Goal: Task Accomplishment & Management: Manage account settings

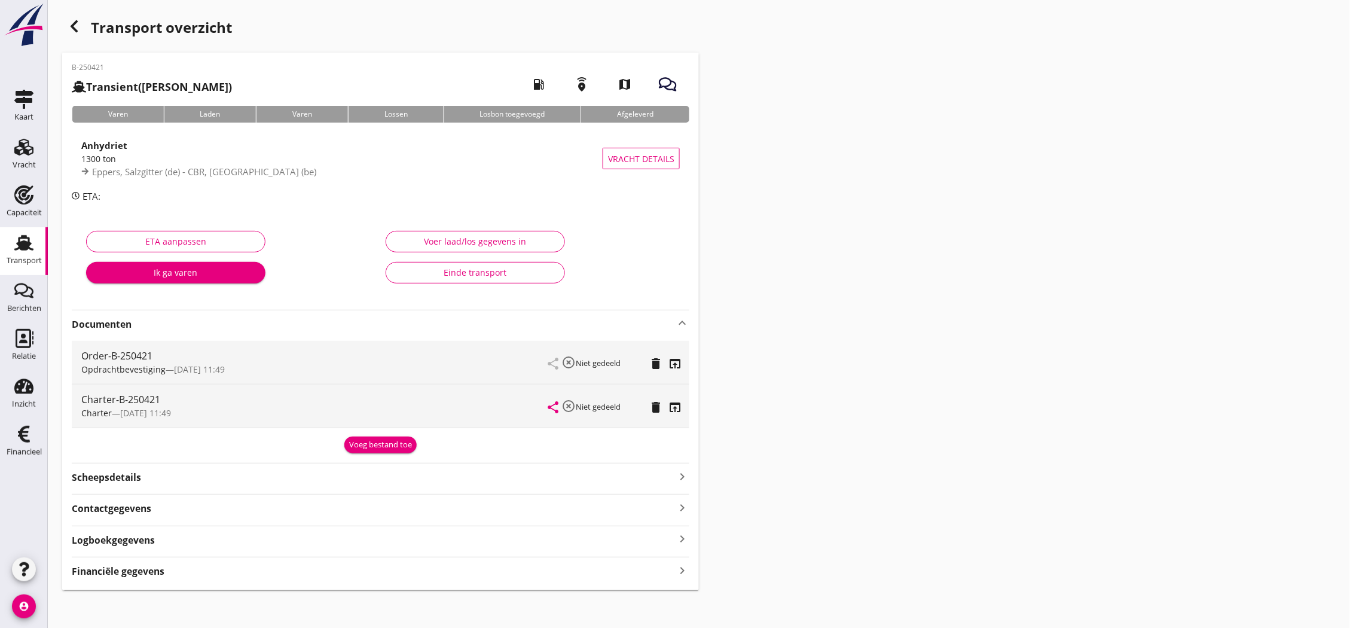
click at [8, 267] on div "Transport" at bounding box center [24, 260] width 35 height 17
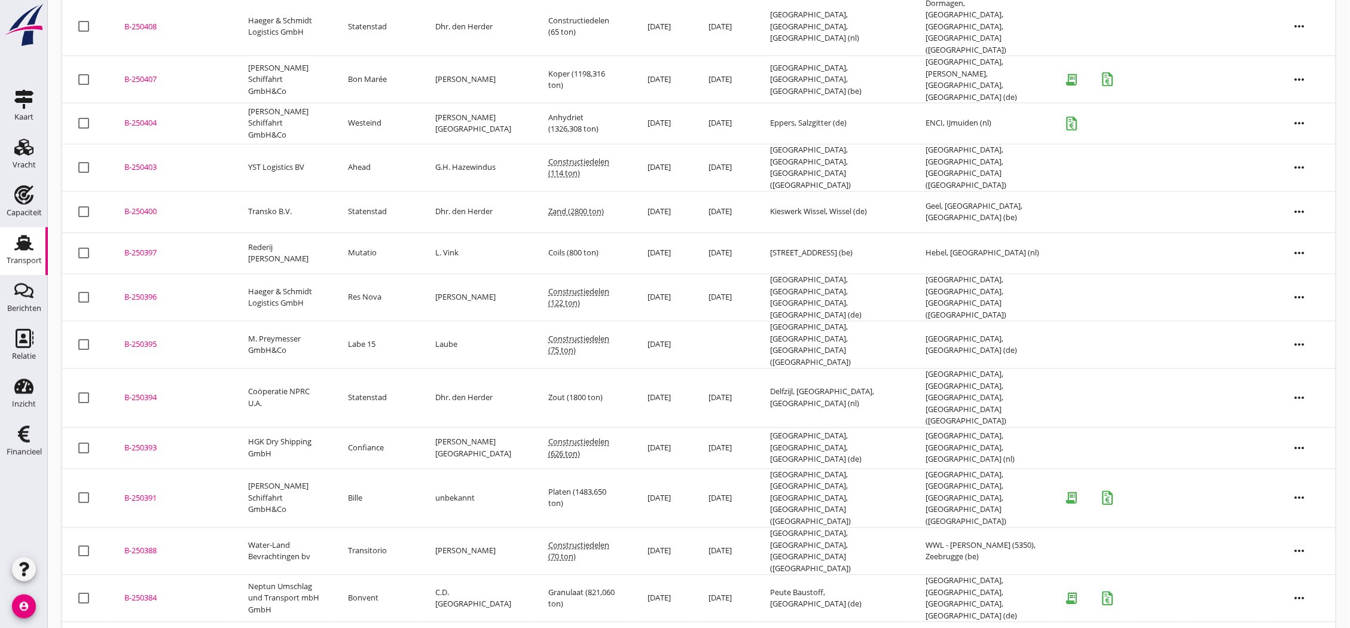
scroll to position [781, 0]
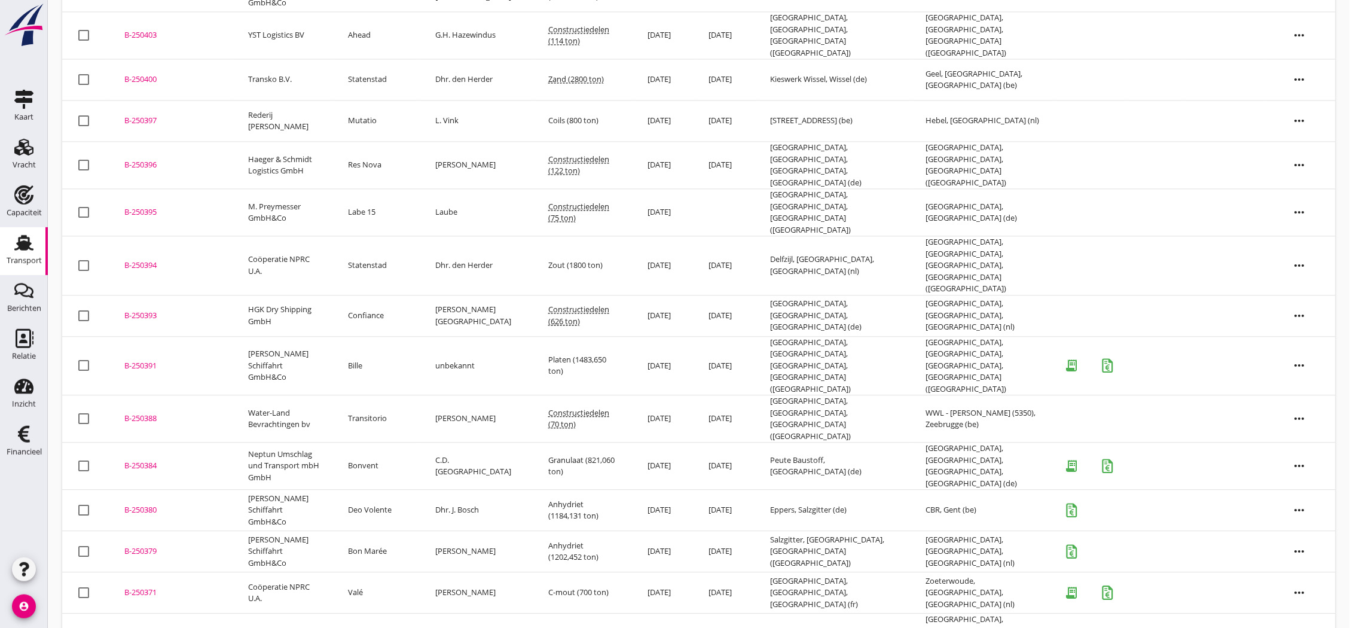
click at [134, 627] on div "B-250335" at bounding box center [171, 637] width 95 height 12
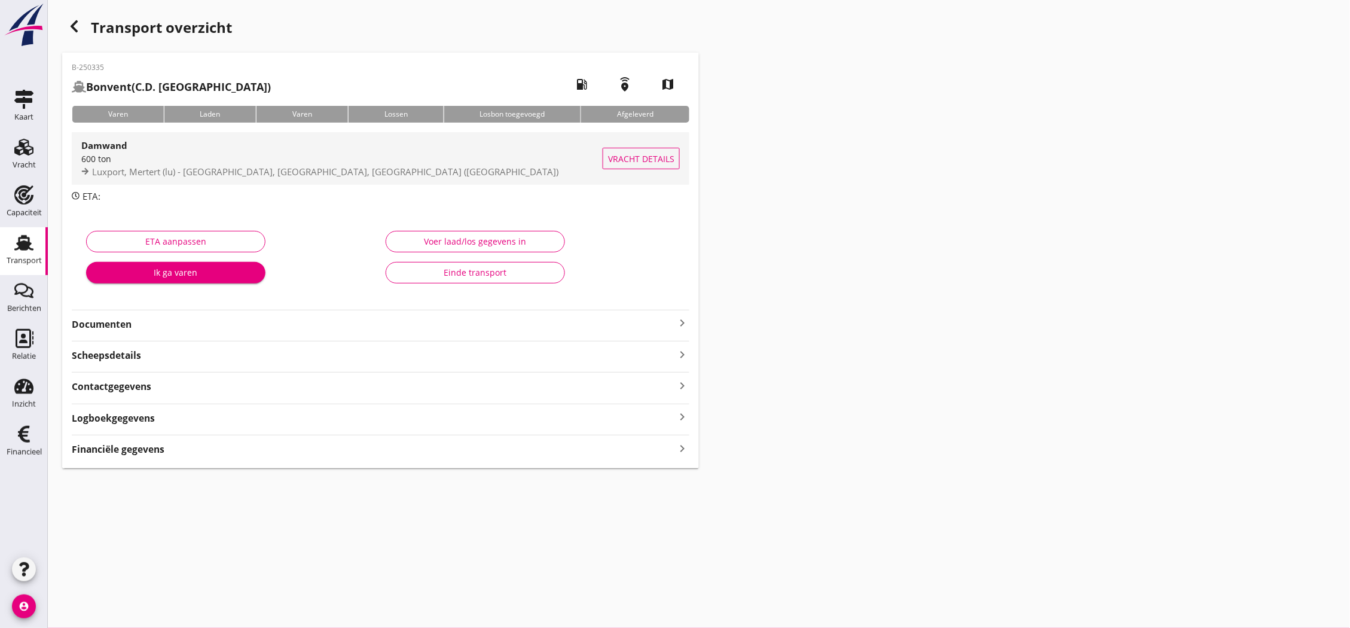
click at [193, 171] on span "Luxport, Mertert (lu) - [GEOGRAPHIC_DATA], [GEOGRAPHIC_DATA], [GEOGRAPHIC_DATA]…" at bounding box center [325, 172] width 466 height 12
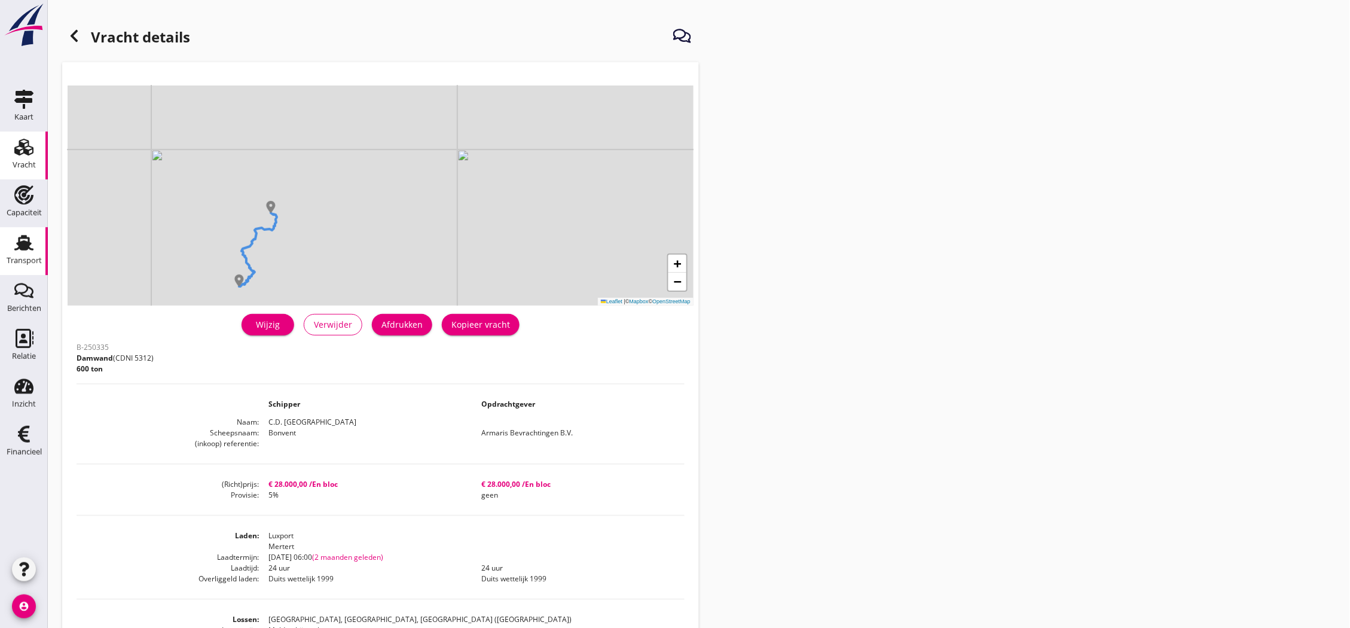
click at [32, 241] on icon "Transport" at bounding box center [23, 242] width 19 height 19
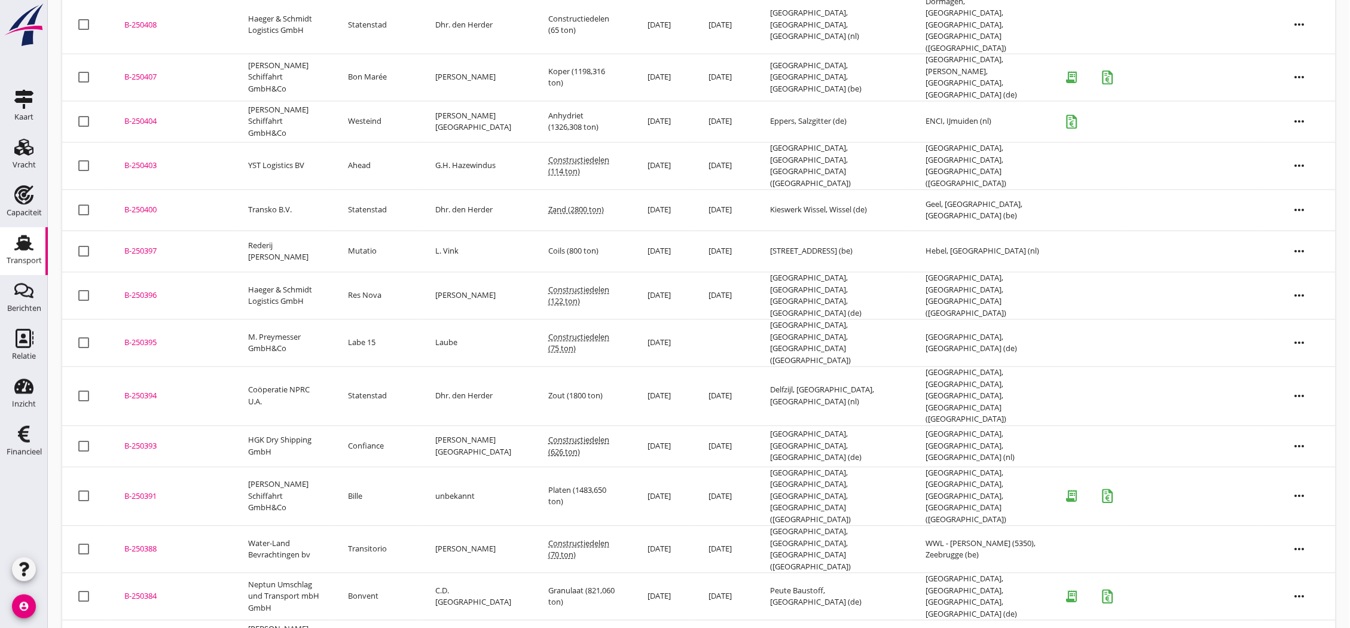
scroll to position [778, 0]
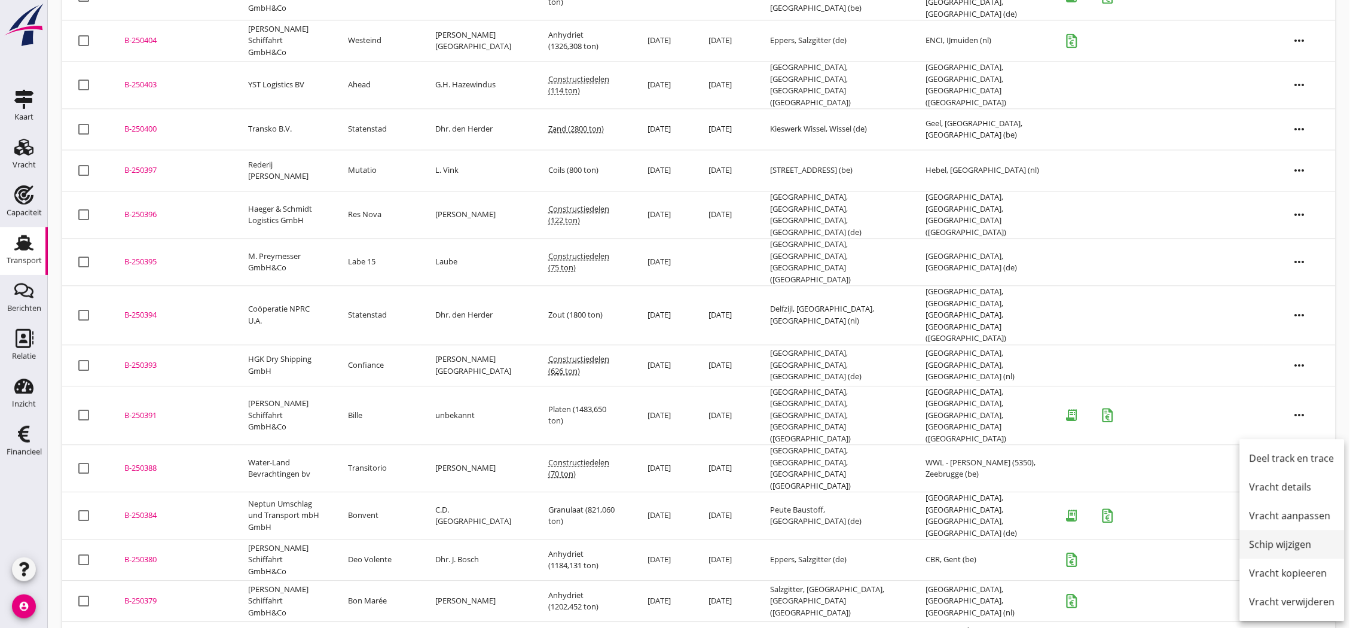
click at [1287, 550] on div "Schip wijzigen" at bounding box center [1291, 544] width 85 height 14
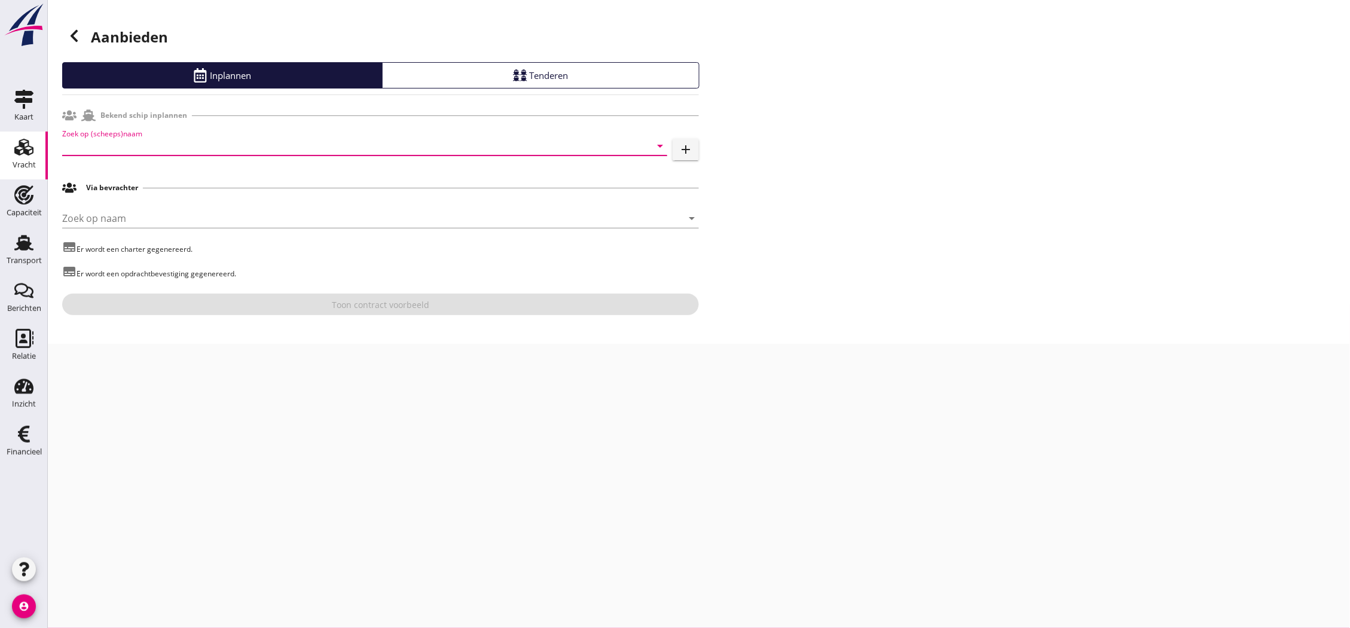
click at [139, 154] on input "Zoek op (scheeps)naam" at bounding box center [347, 145] width 571 height 19
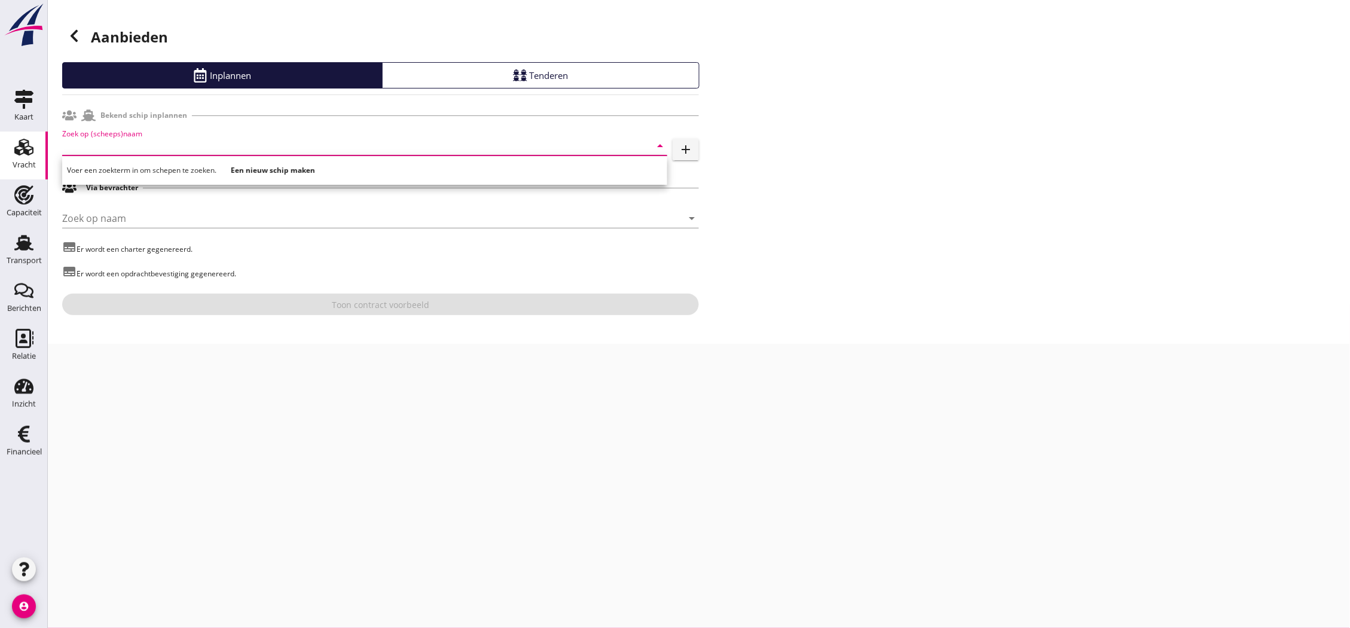
click at [151, 145] on input "Zoek op (scheeps)naam" at bounding box center [347, 145] width 571 height 19
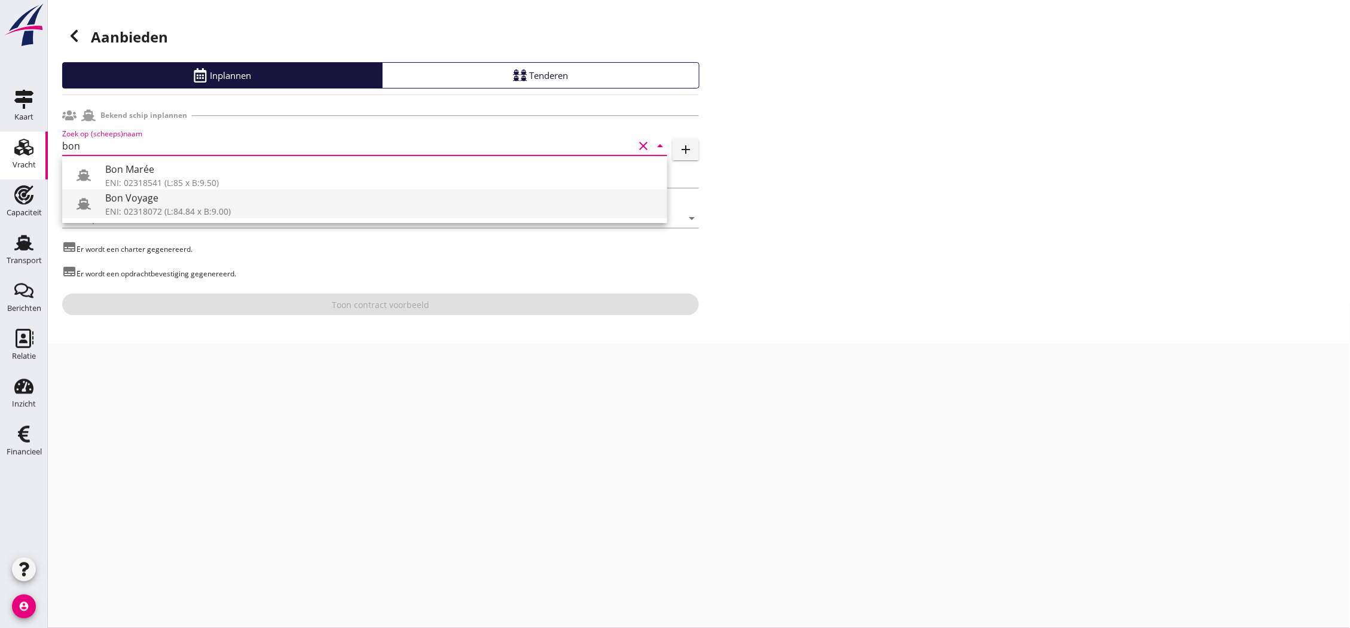
click at [196, 202] on div "Bon Voyage" at bounding box center [381, 198] width 552 height 14
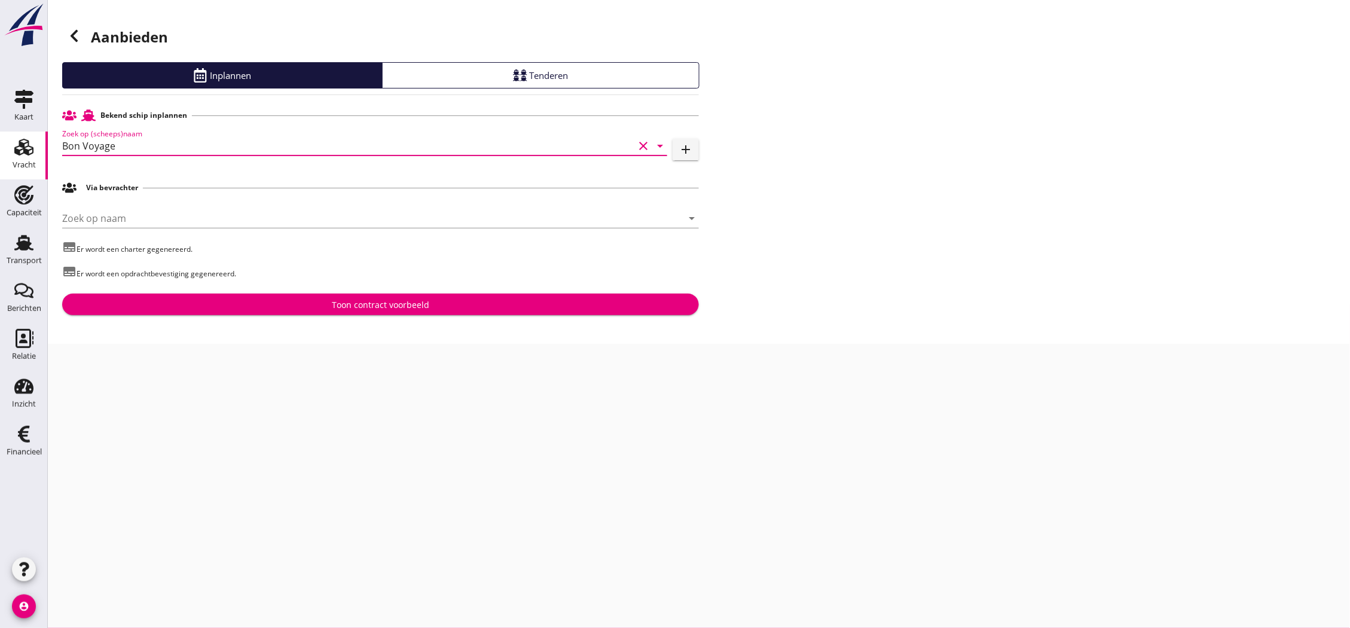
type input "Bon Voyage"
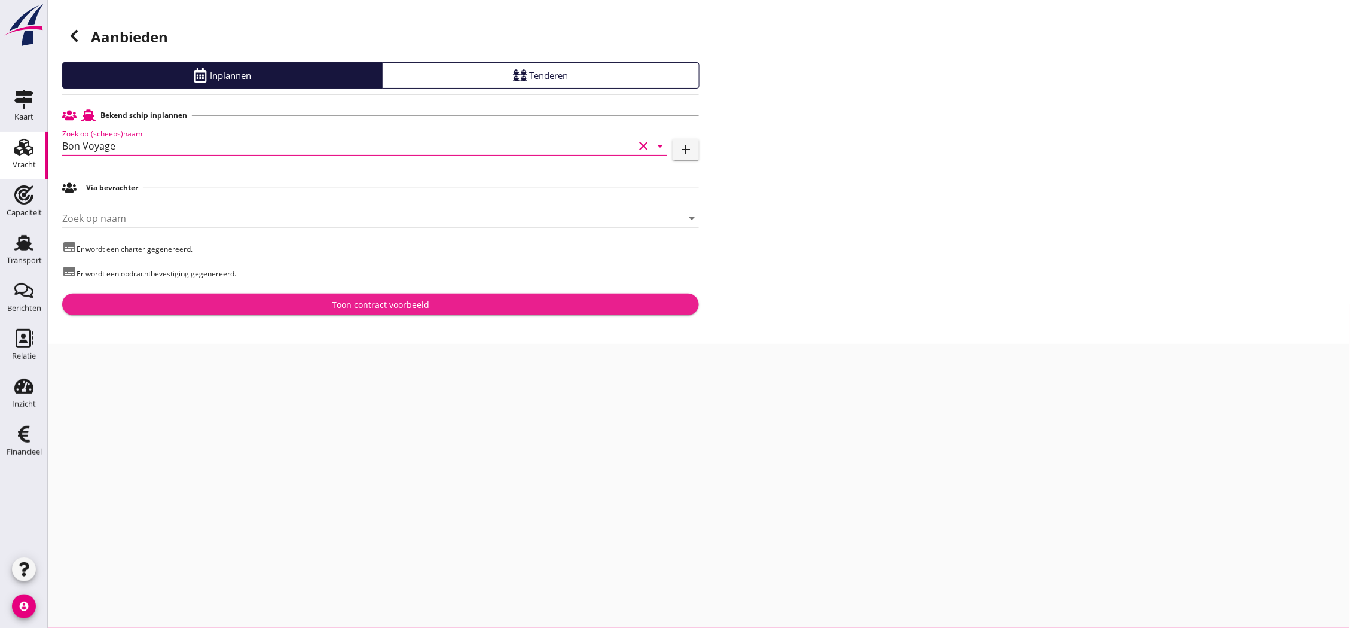
click at [353, 301] on div "Toon contract voorbeeld" at bounding box center [380, 304] width 97 height 13
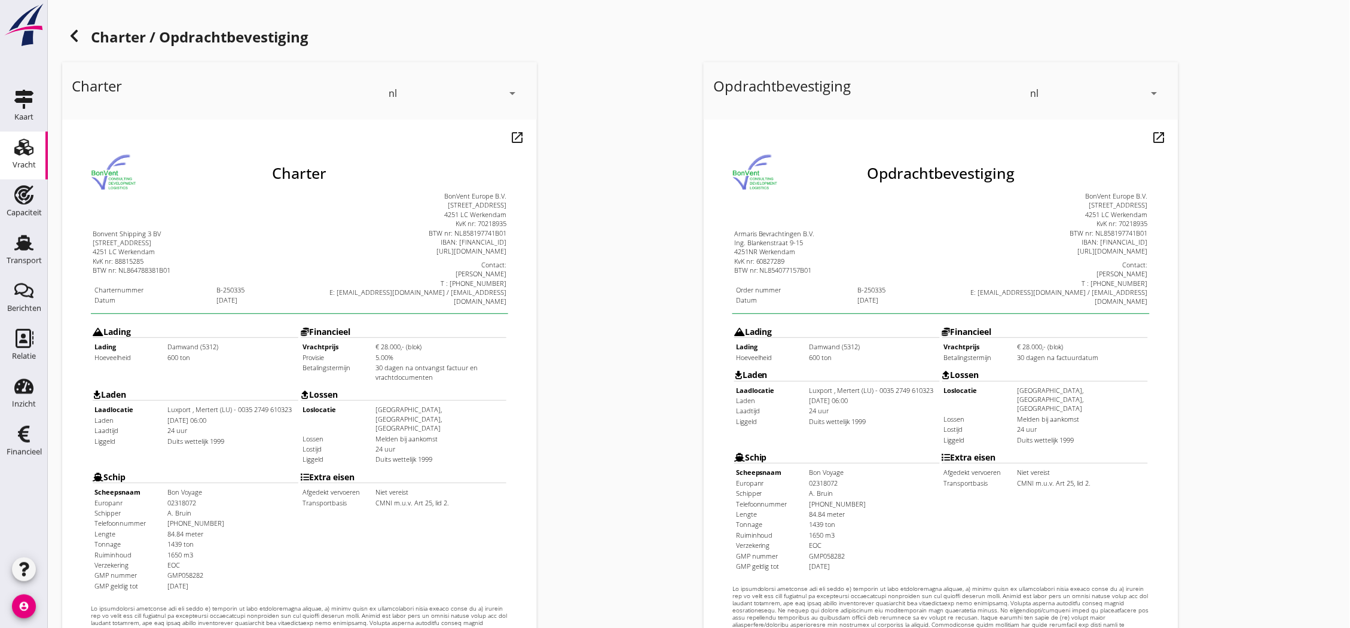
scroll to position [257, 0]
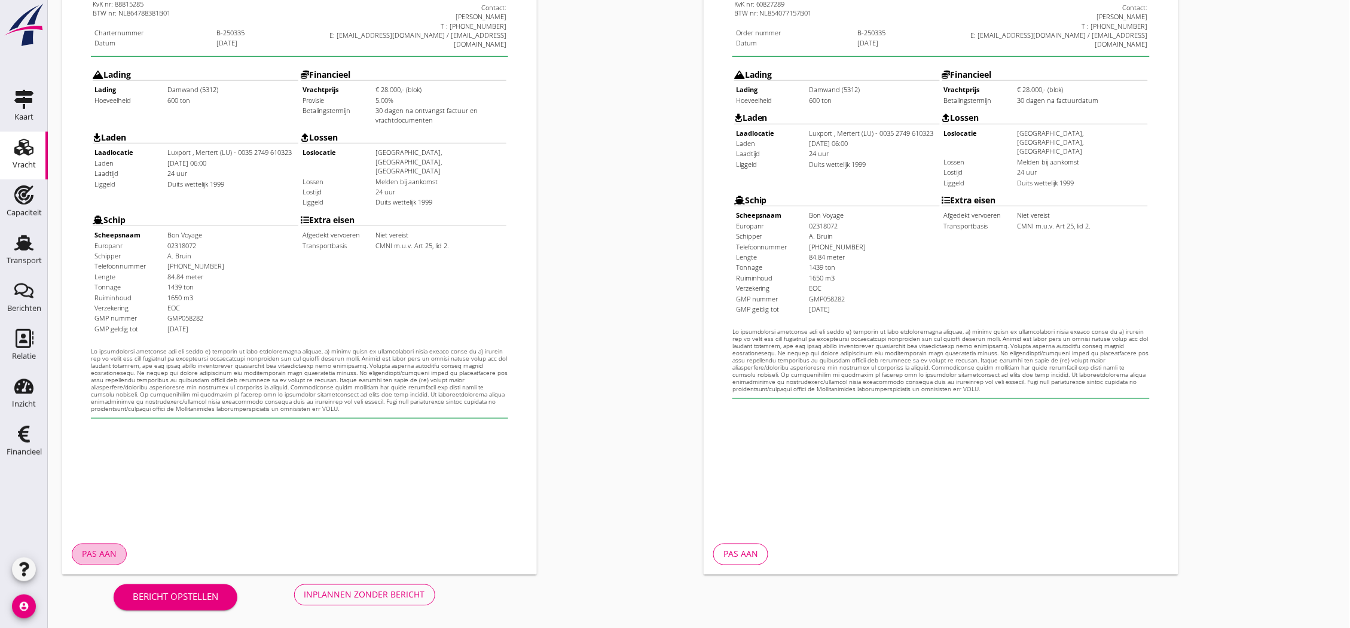
click at [111, 557] on div "Pas aan" at bounding box center [99, 554] width 35 height 13
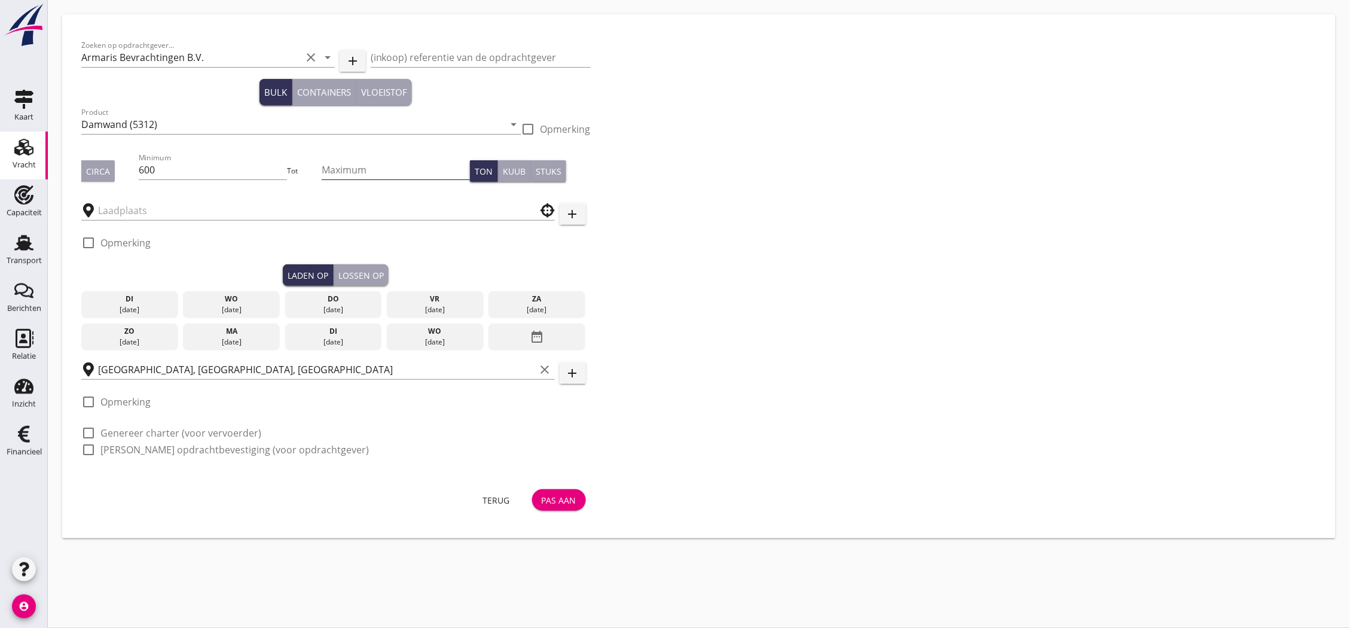
type input "Luxport"
checkbox input "true"
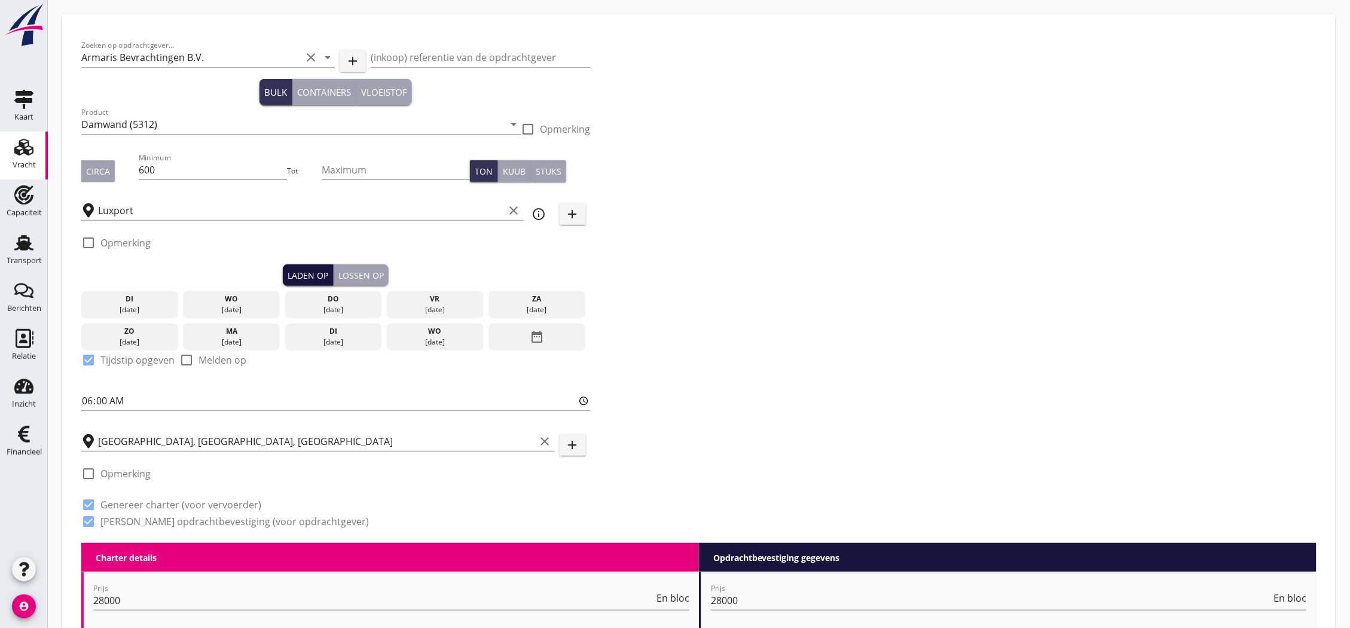
click at [314, 267] on button "Laden op" at bounding box center [308, 275] width 51 height 22
click at [532, 337] on icon "date_range" at bounding box center [537, 337] width 14 height 22
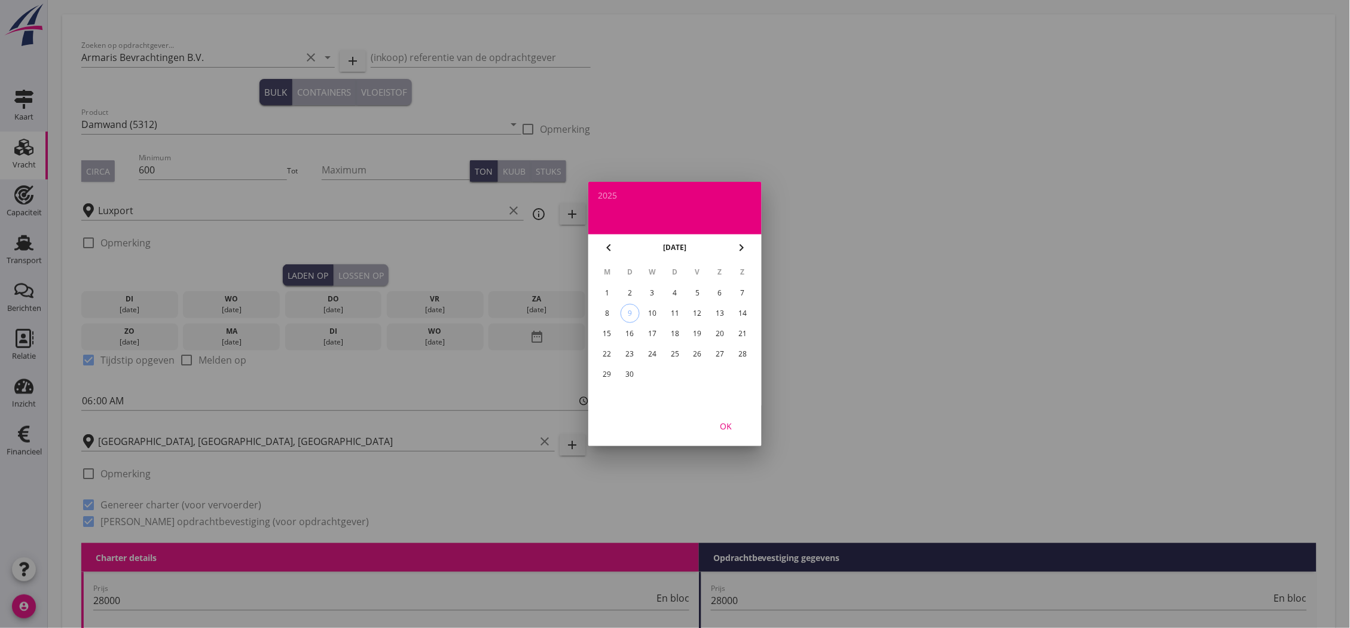
click at [607, 244] on icon "chevron_left" at bounding box center [608, 247] width 14 height 14
click at [696, 347] on div "22" at bounding box center [697, 353] width 19 height 19
click at [725, 427] on div "OK" at bounding box center [725, 426] width 33 height 13
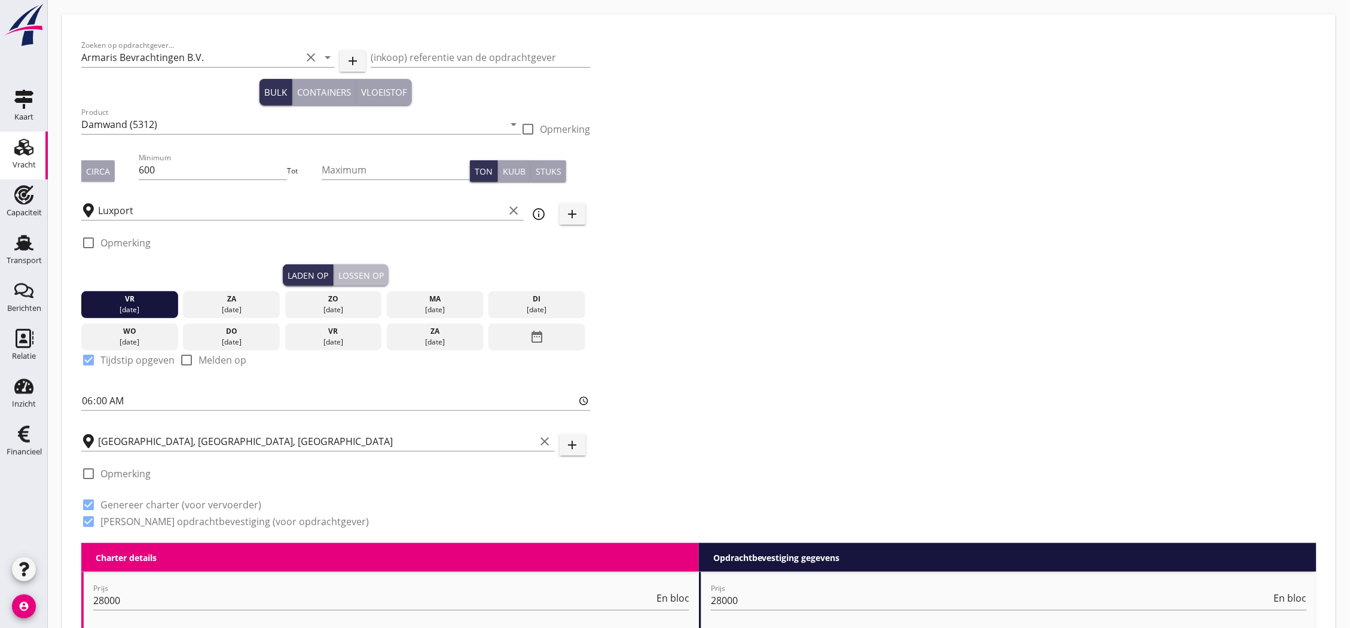
click at [344, 270] on div "Lossen op" at bounding box center [360, 275] width 45 height 13
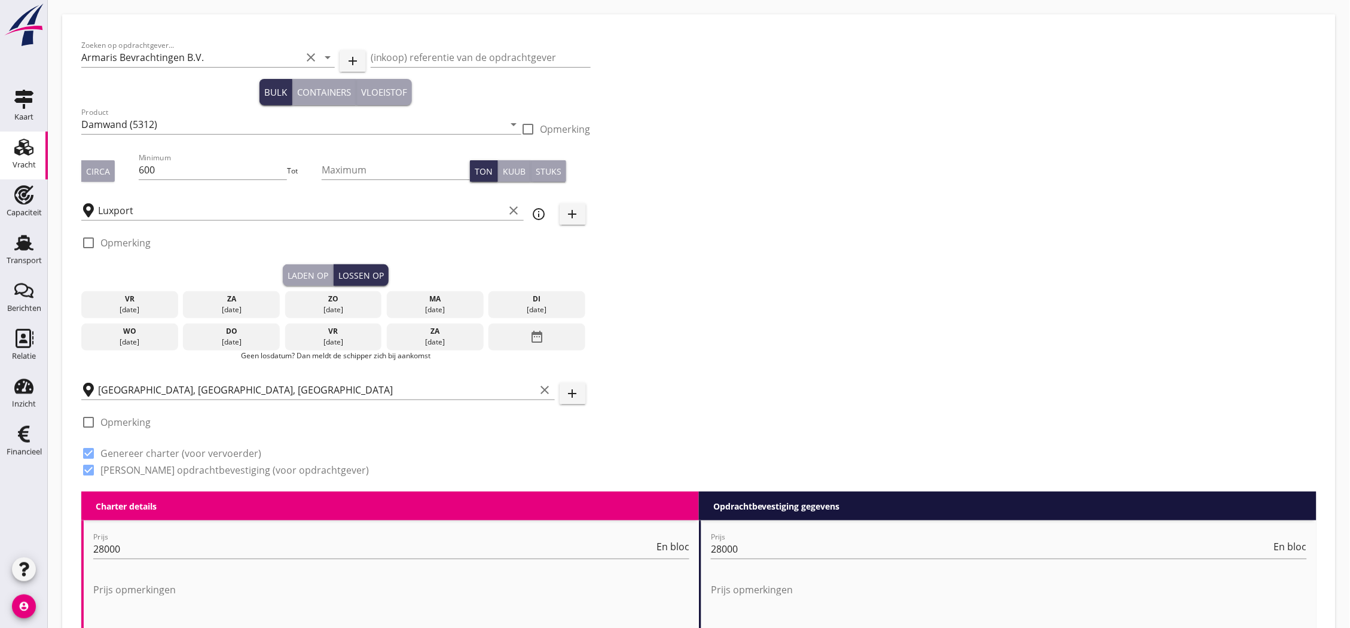
click at [516, 332] on div "date_range" at bounding box center [536, 336] width 97 height 27
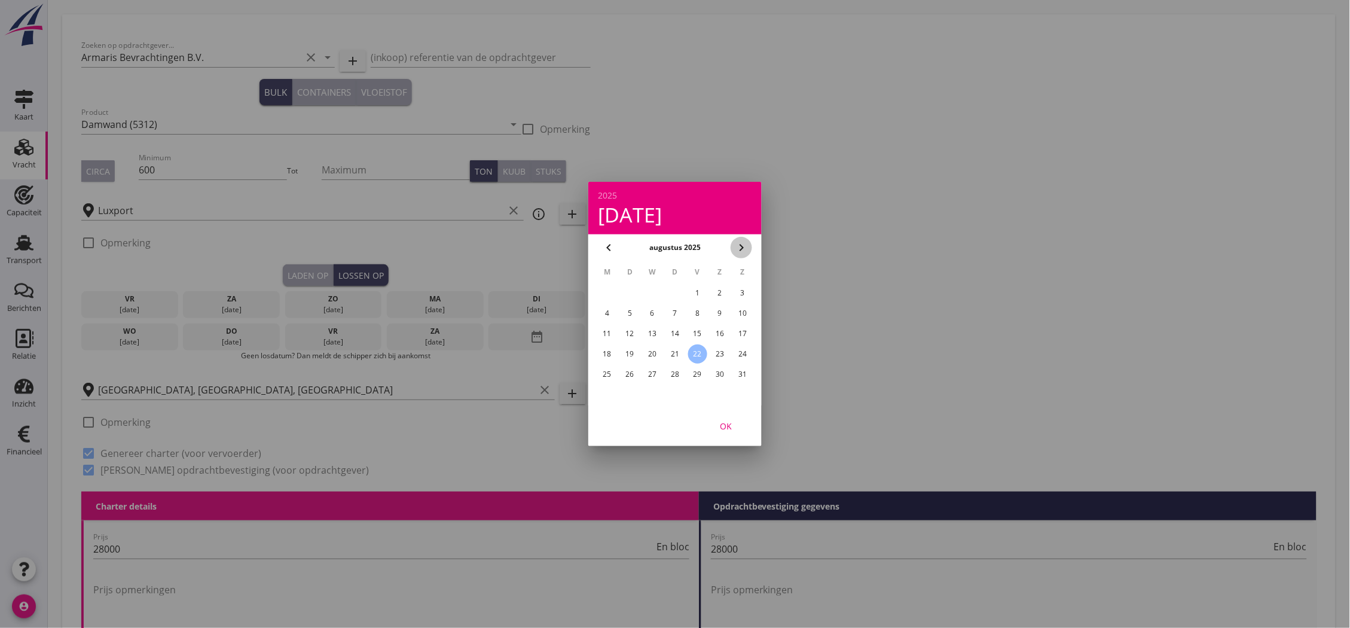
click at [741, 247] on icon "chevron_right" at bounding box center [741, 247] width 14 height 14
click at [609, 248] on icon "chevron_left" at bounding box center [608, 247] width 14 height 14
click at [694, 371] on div "29" at bounding box center [697, 374] width 19 height 19
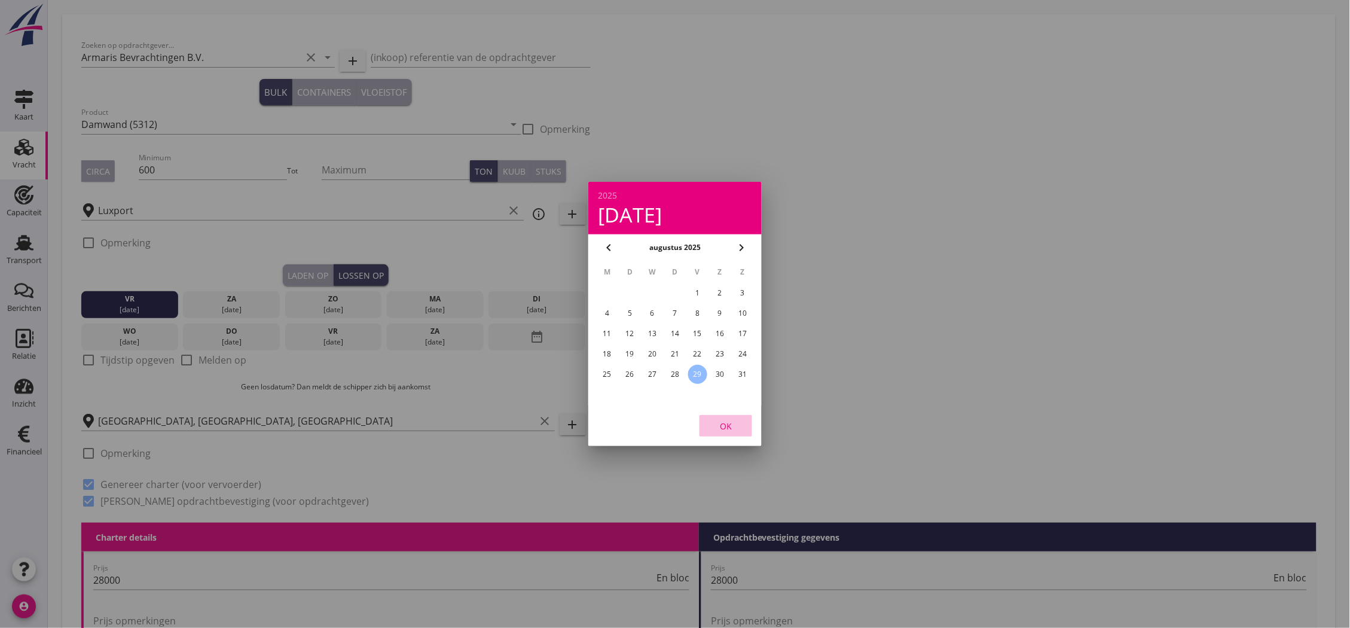
click at [726, 428] on div "OK" at bounding box center [725, 426] width 33 height 13
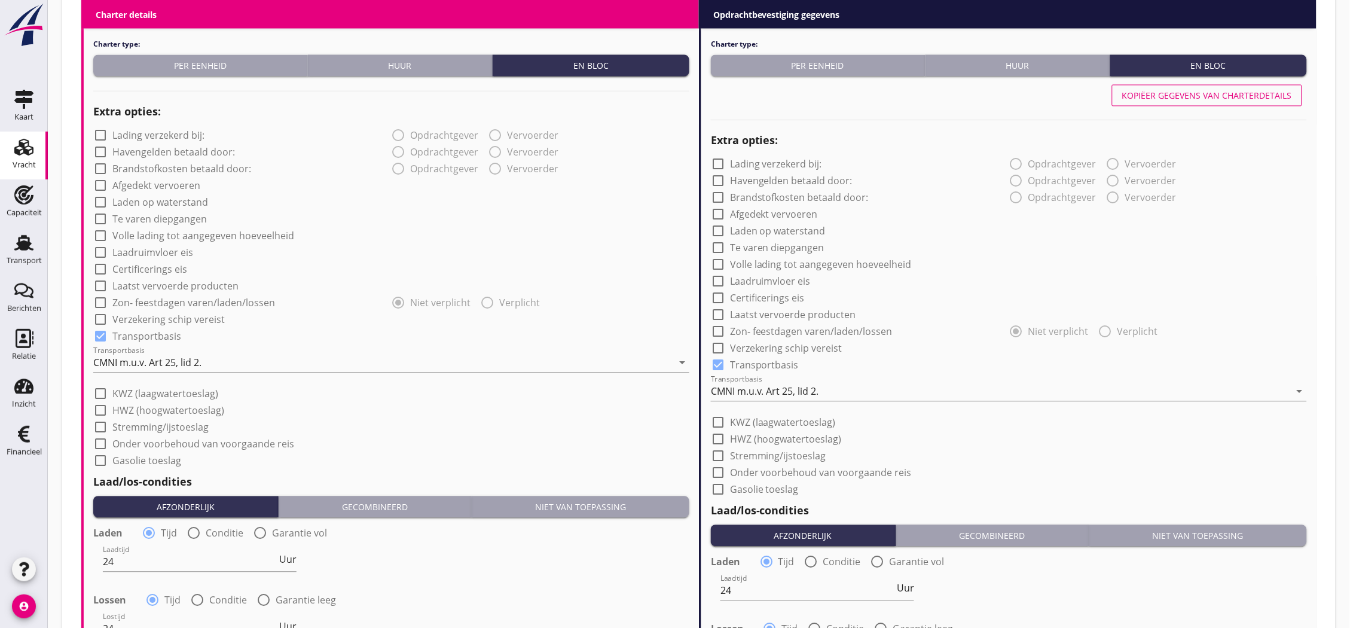
scroll to position [1114, 0]
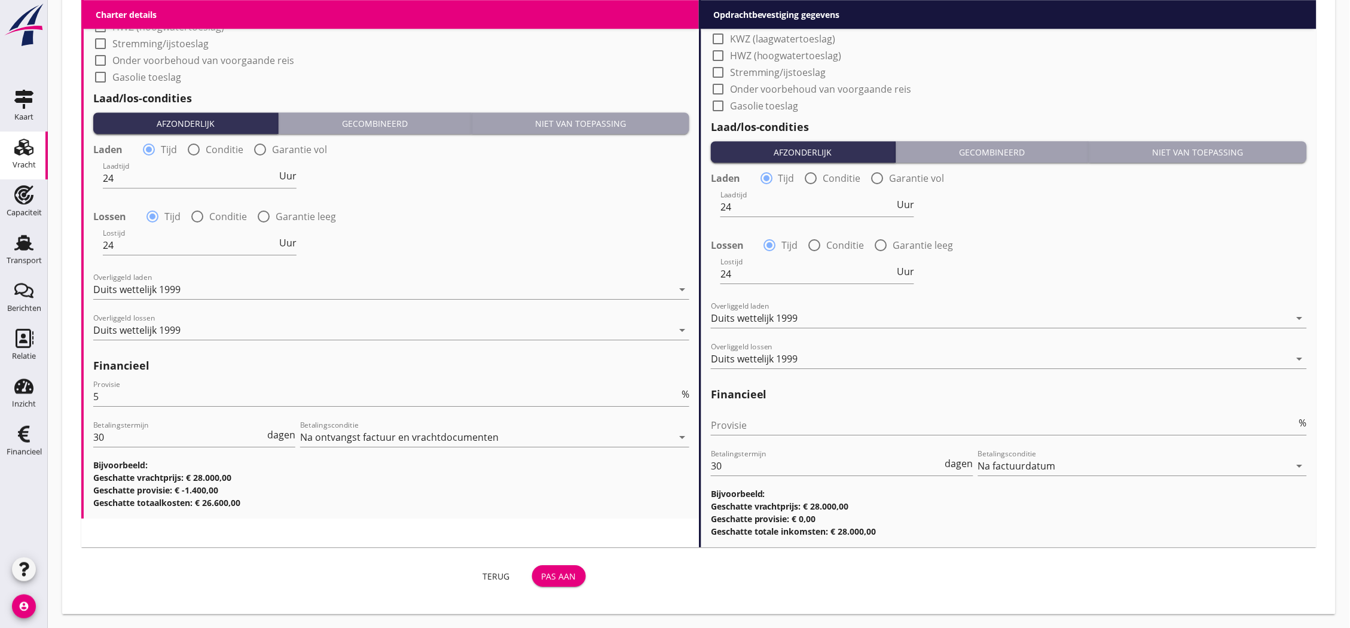
click at [559, 570] on div "Pas aan" at bounding box center [559, 576] width 35 height 13
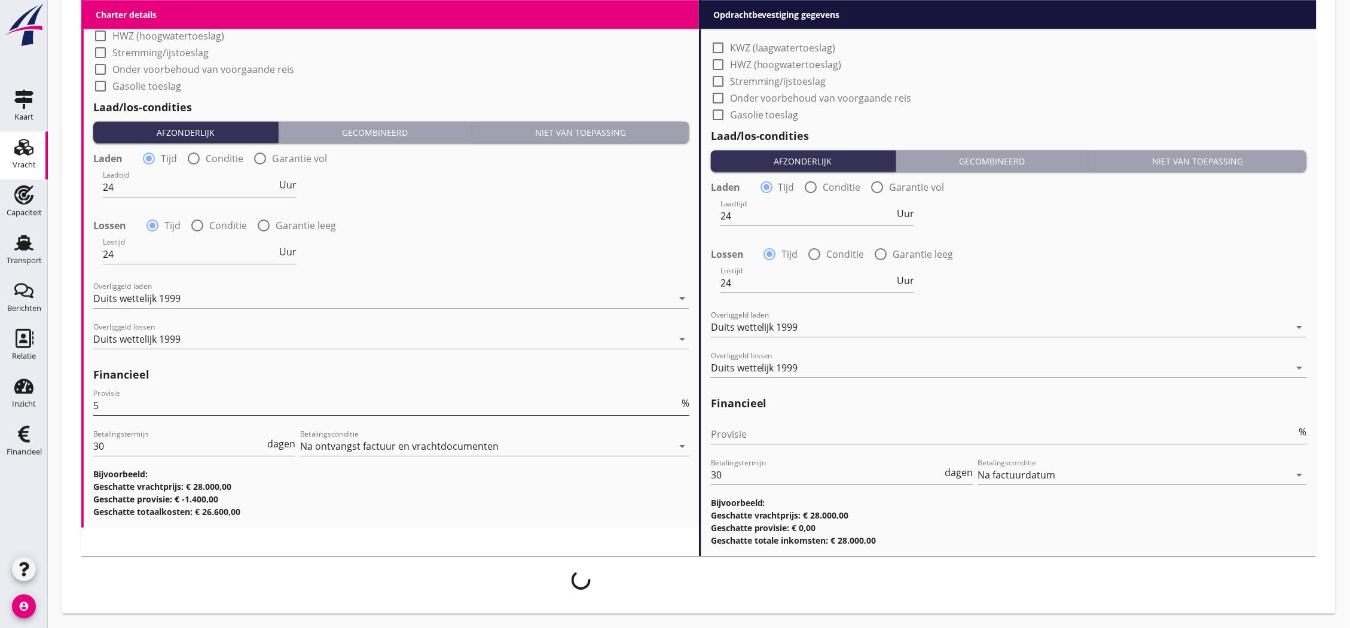
scroll to position [1104, 0]
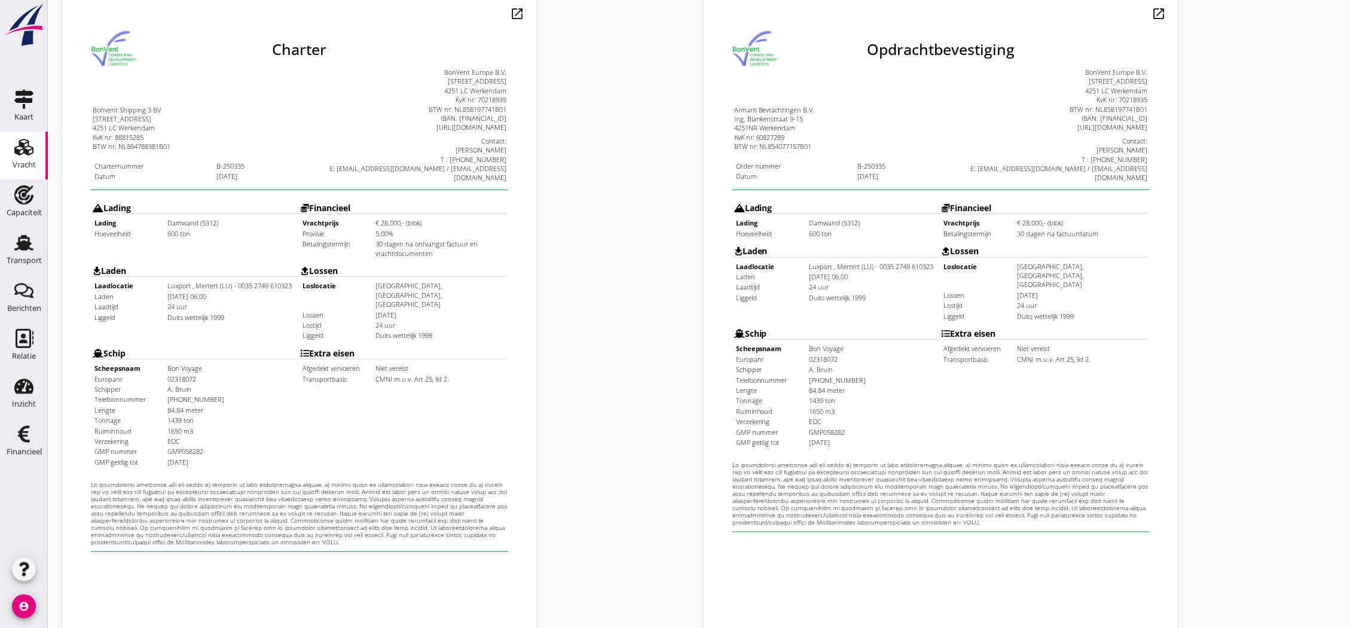
scroll to position [257, 0]
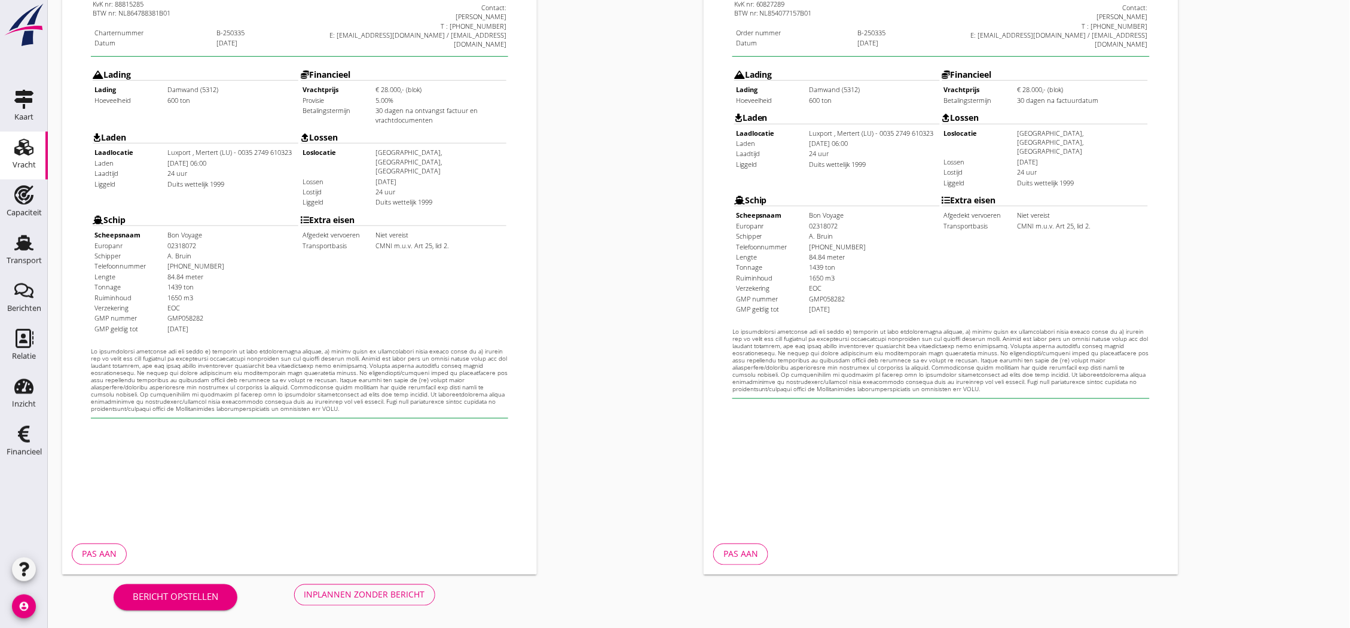
click at [366, 590] on div "Inplannen zonder bericht" at bounding box center [364, 594] width 121 height 13
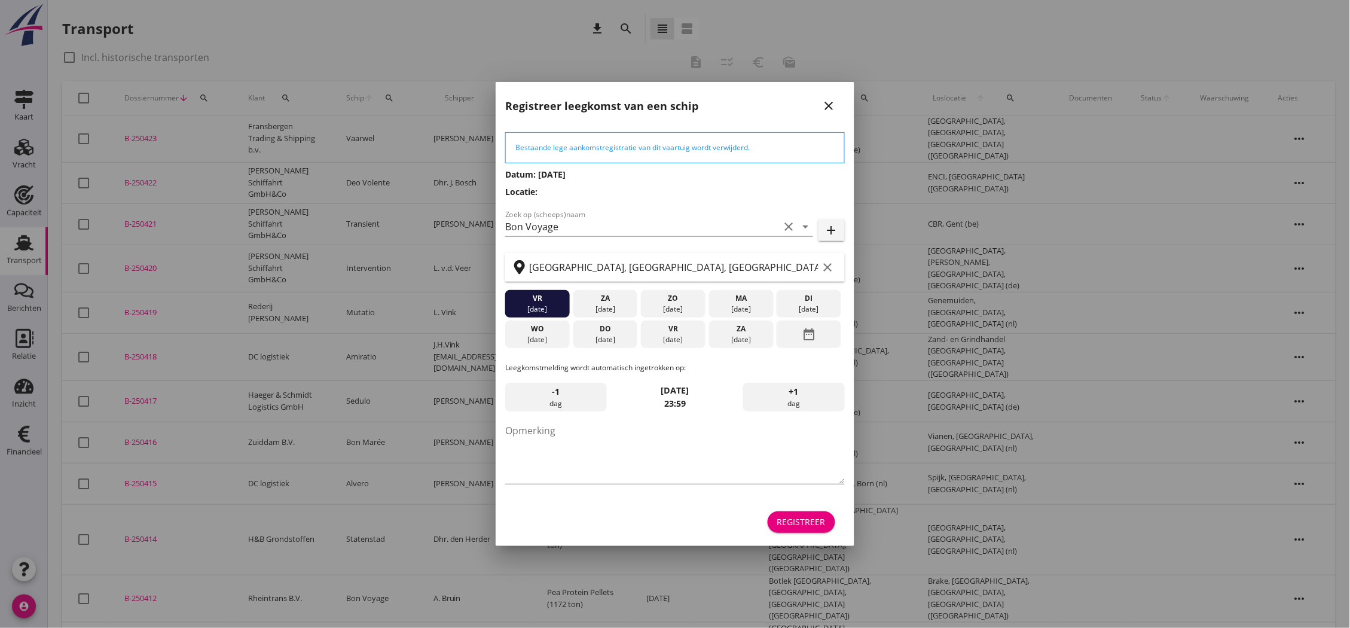
click at [835, 109] on icon "close" at bounding box center [829, 106] width 14 height 14
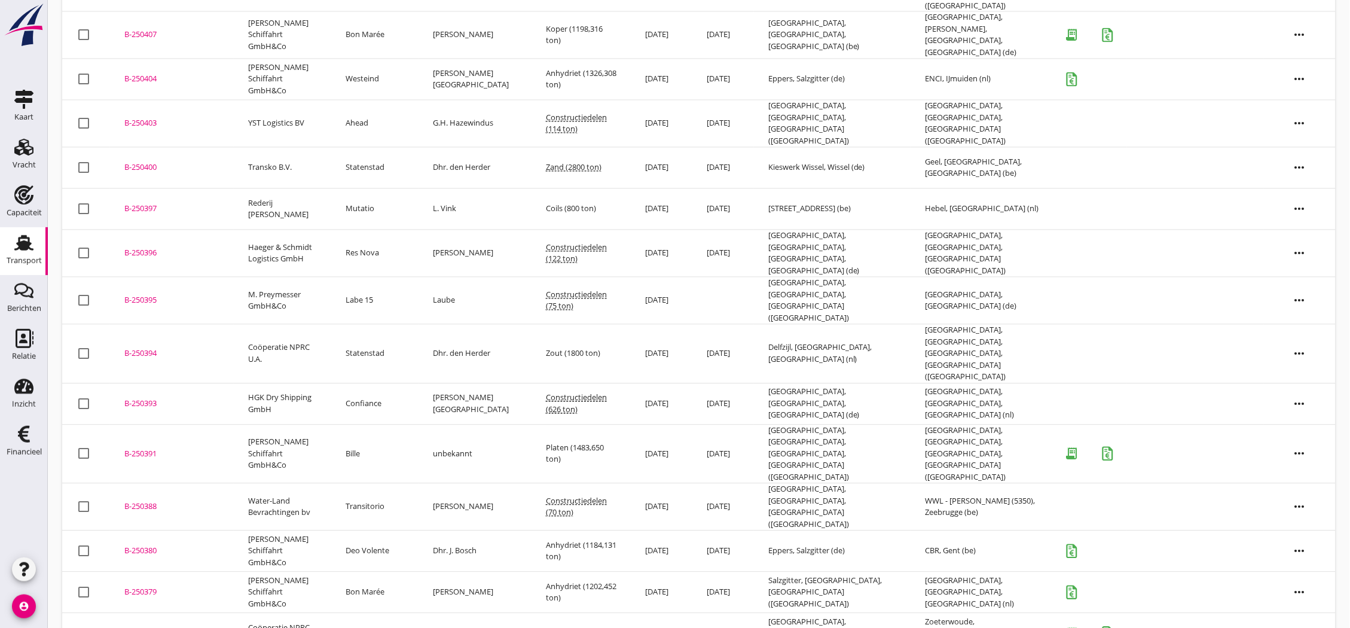
scroll to position [778, 0]
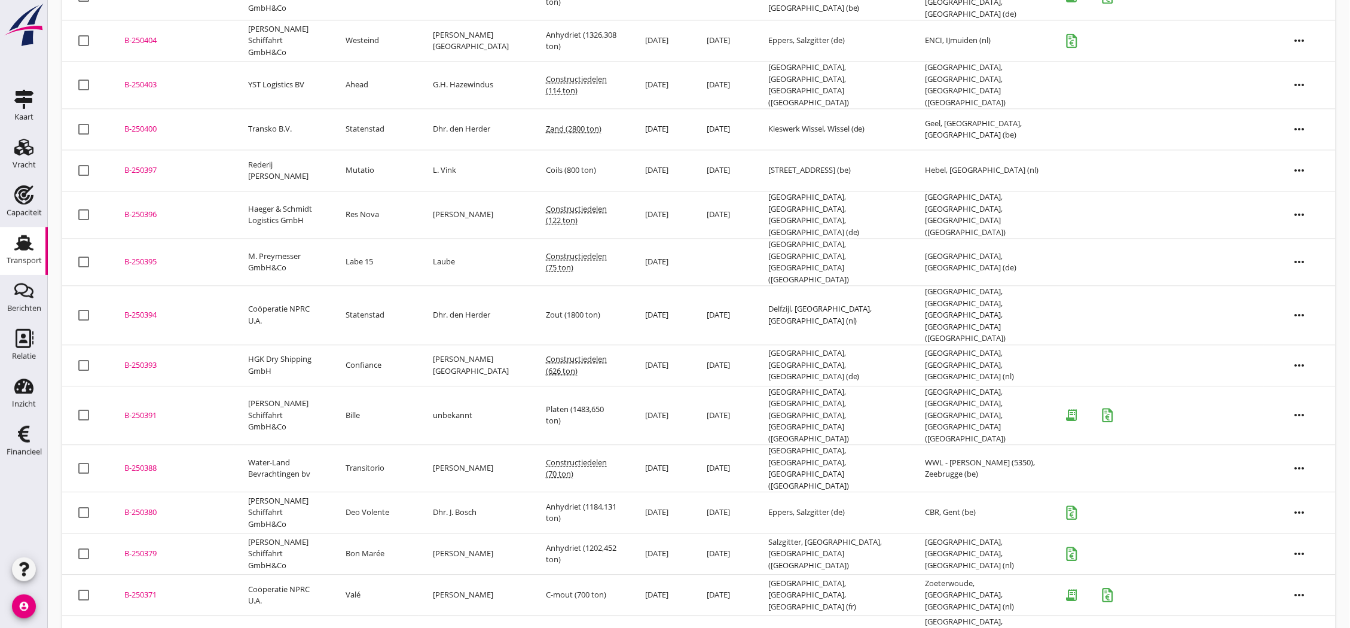
click at [135, 627] on div "B-250335" at bounding box center [171, 639] width 95 height 12
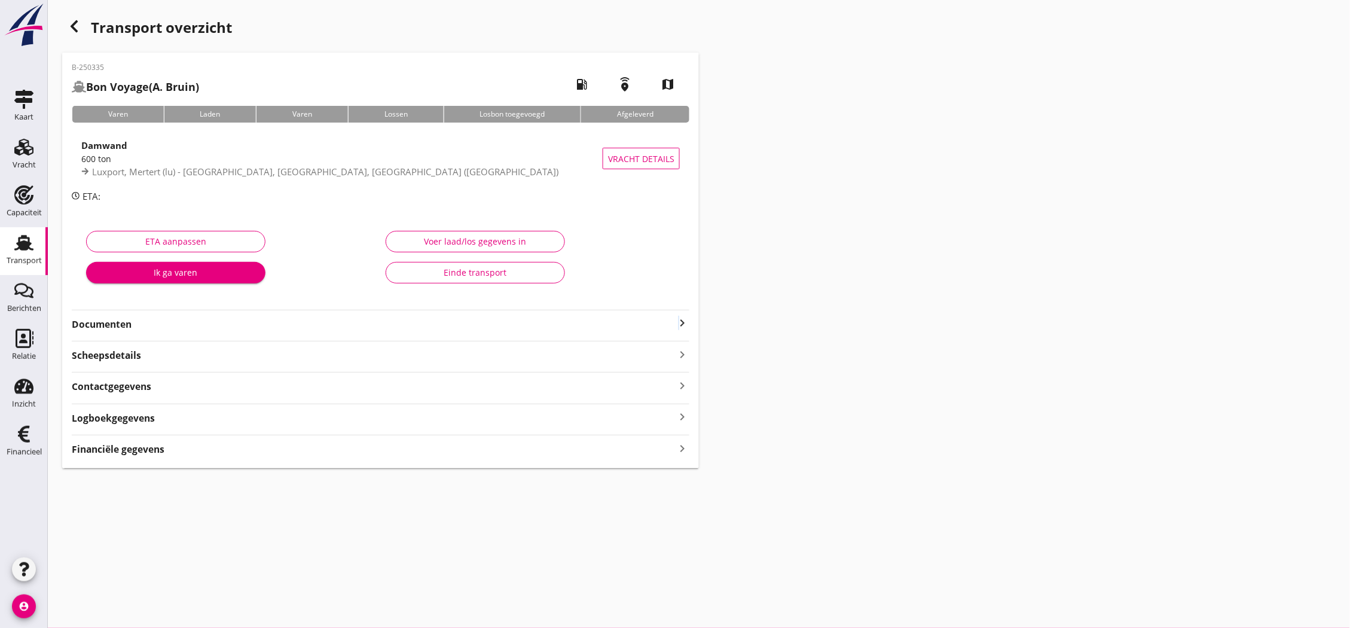
click at [679, 325] on icon "keyboard_arrow_right" at bounding box center [682, 323] width 14 height 14
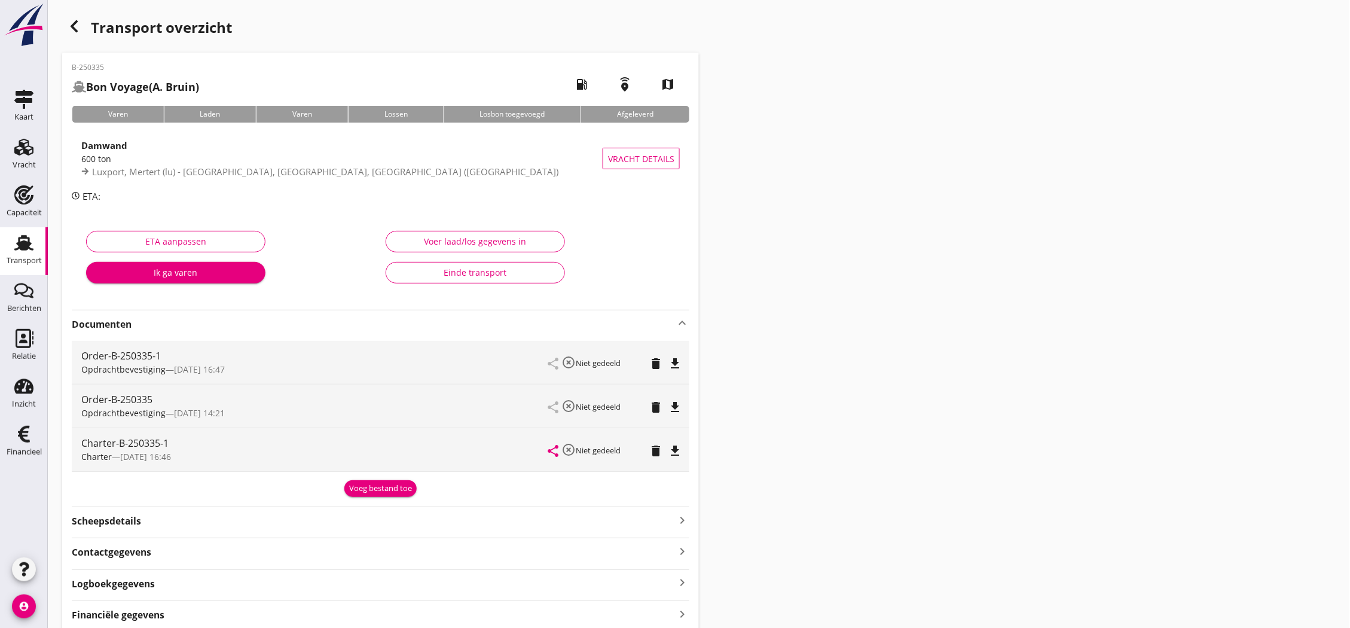
click at [656, 407] on icon "delete" at bounding box center [656, 407] width 14 height 14
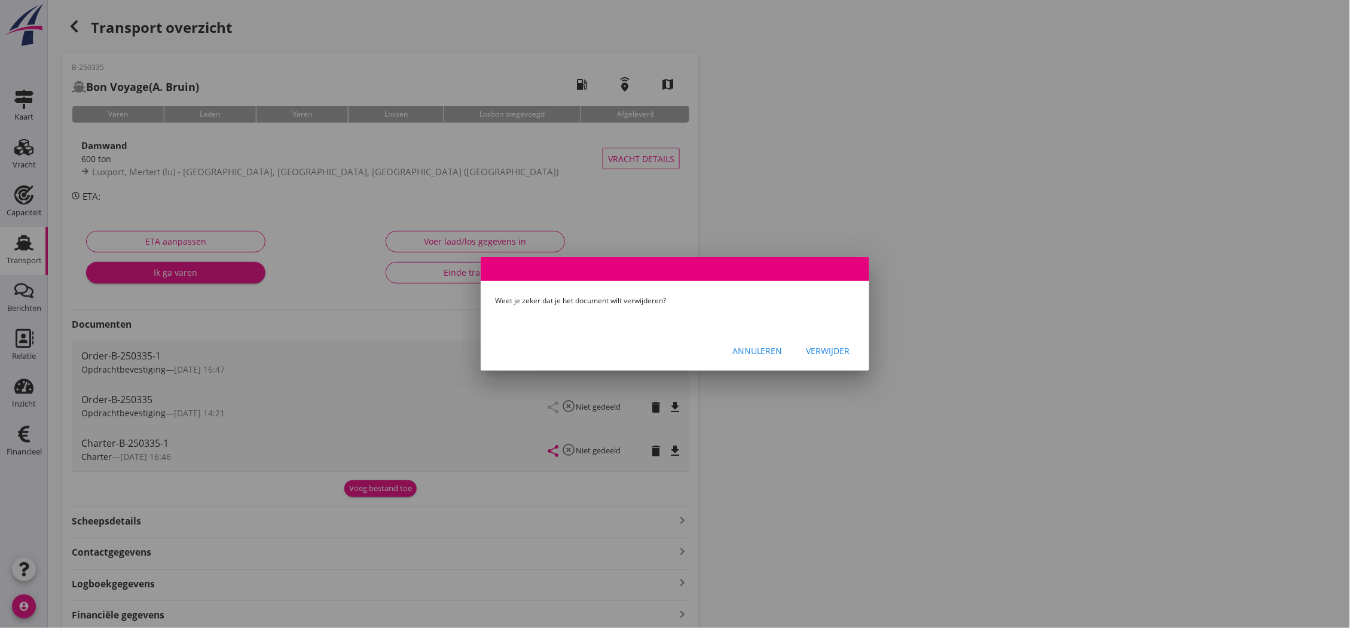
click at [827, 348] on div "Verwijder" at bounding box center [828, 350] width 44 height 13
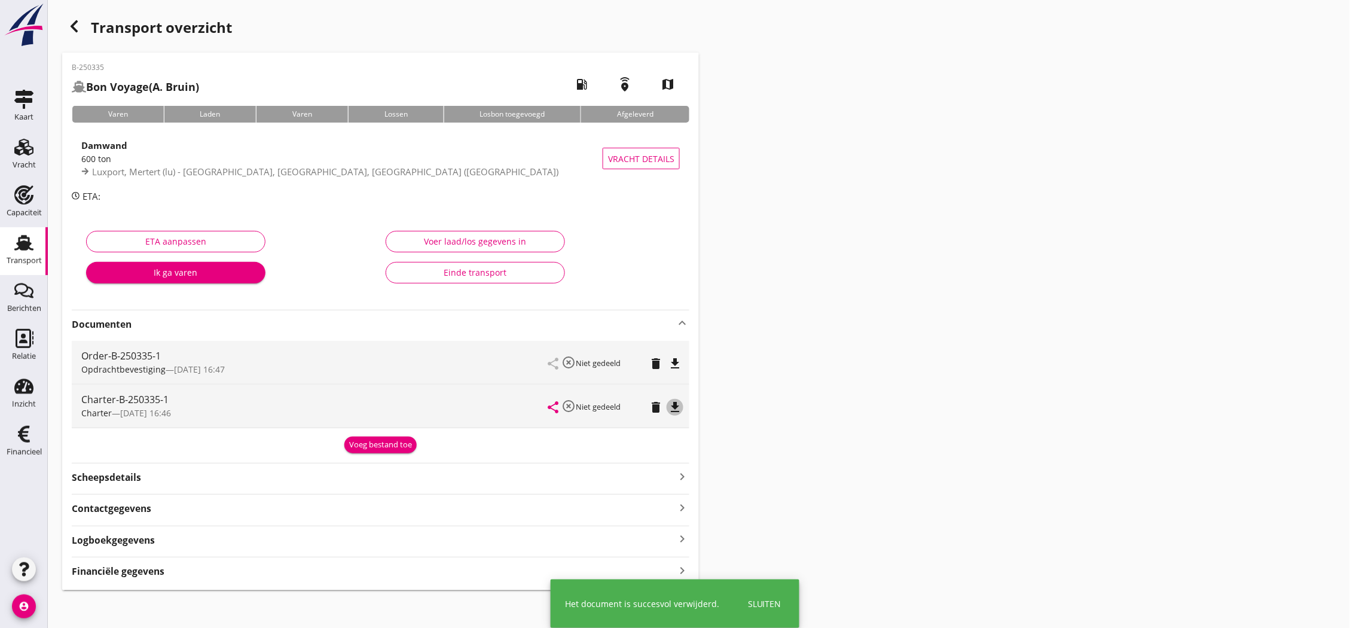
click at [674, 399] on button "file_download" at bounding box center [675, 407] width 17 height 17
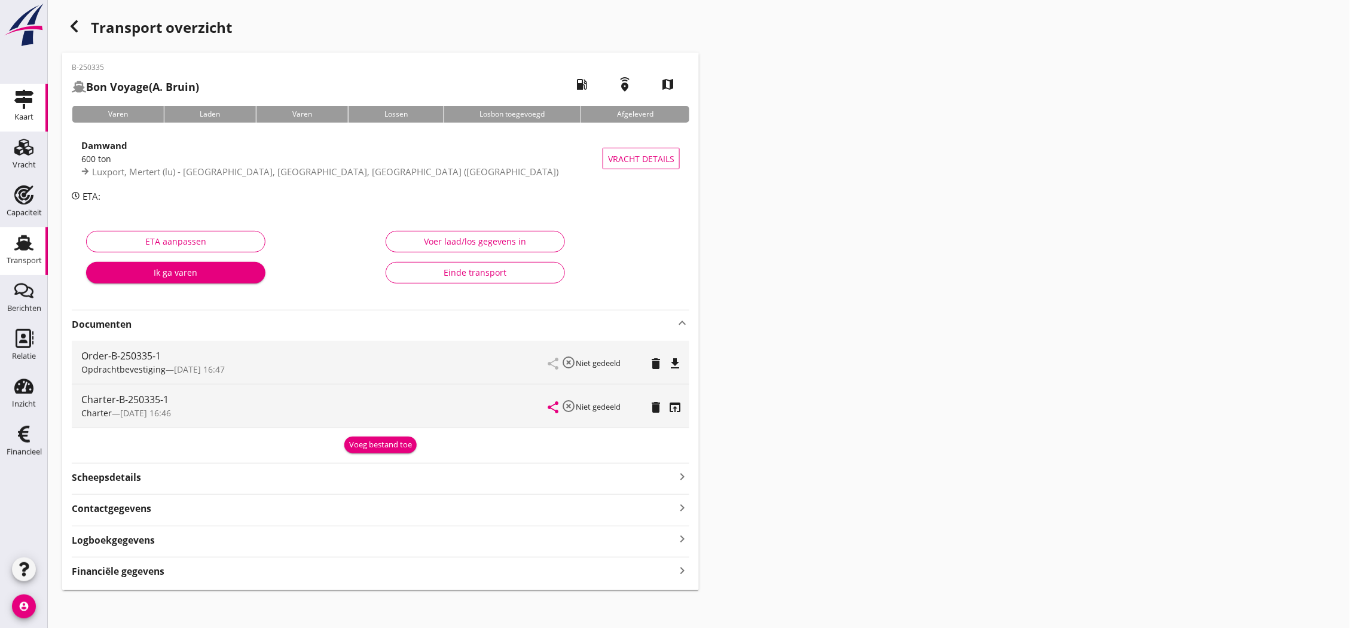
click at [33, 99] on icon "Kaart" at bounding box center [23, 99] width 19 height 19
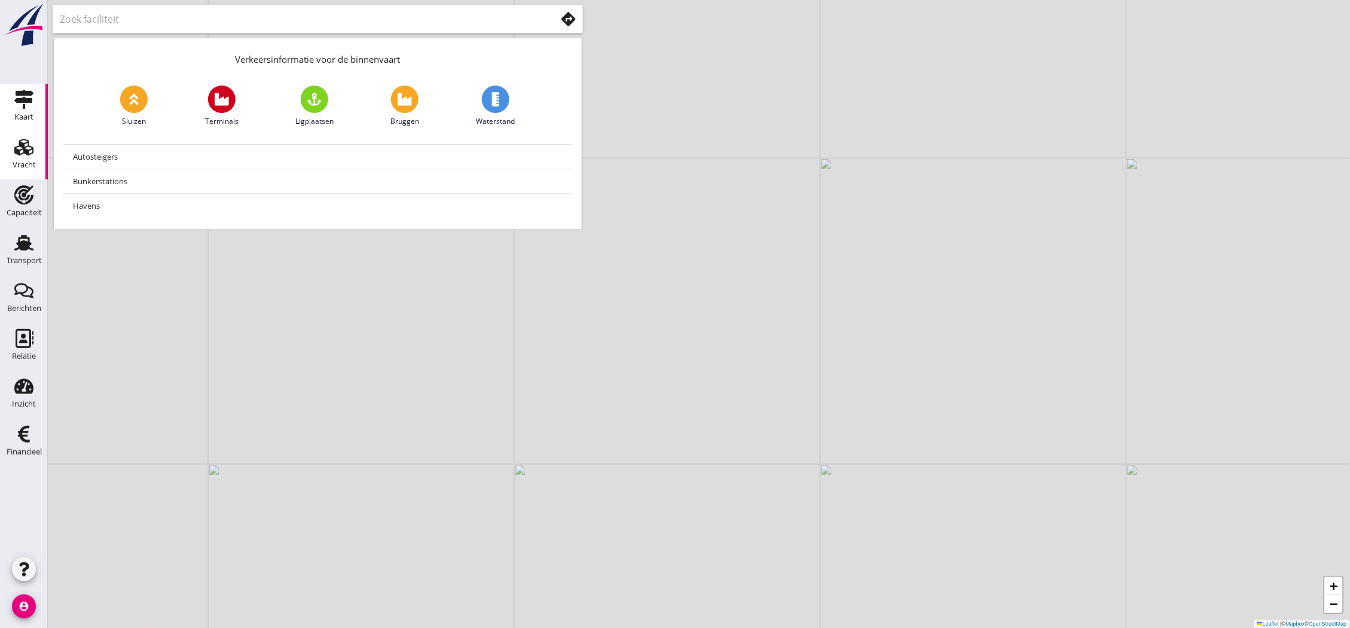
click at [32, 169] on div "Vracht" at bounding box center [24, 165] width 23 height 17
